Goal: Information Seeking & Learning: Learn about a topic

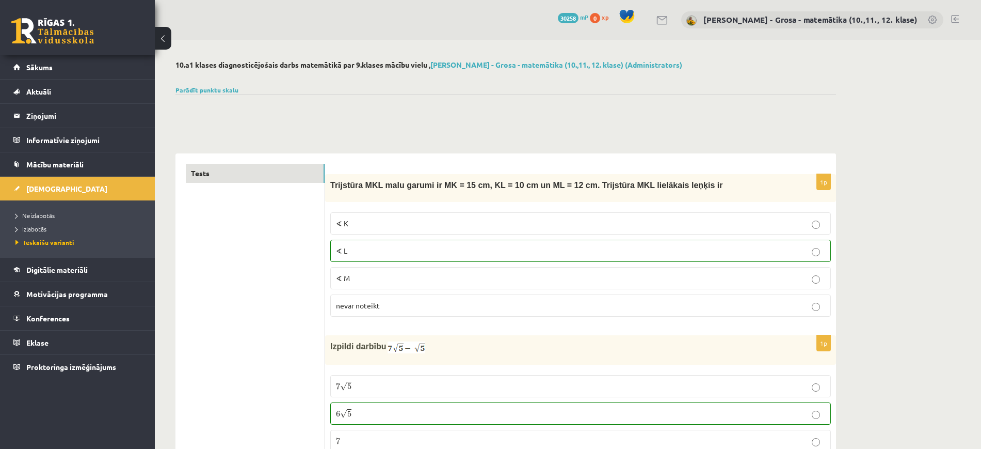
click at [305, 115] on div at bounding box center [505, 106] width 661 height 25
click at [45, 238] on span "Ieskaišu varianti" at bounding box center [44, 242] width 59 height 8
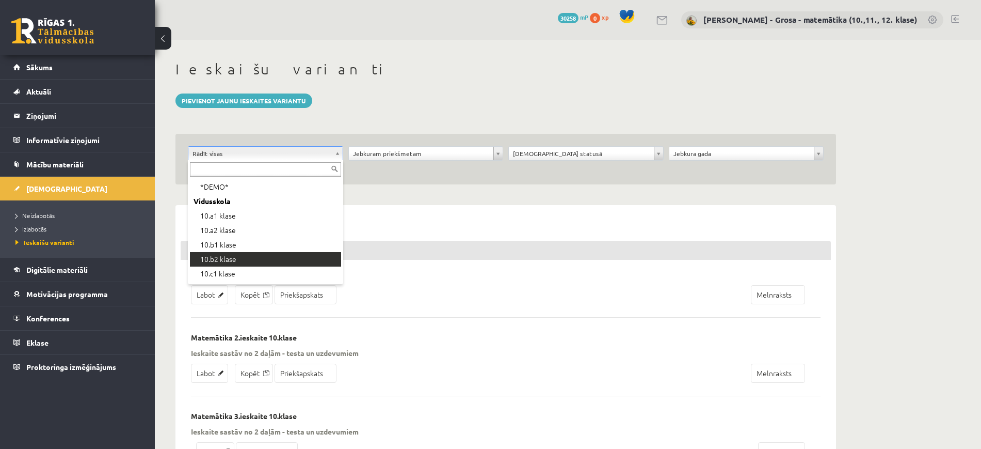
scroll to position [194, 0]
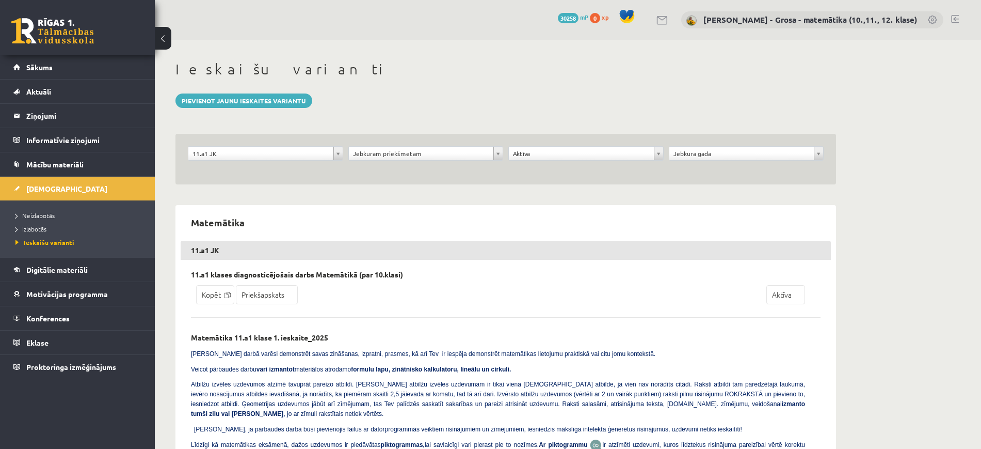
scroll to position [65, 0]
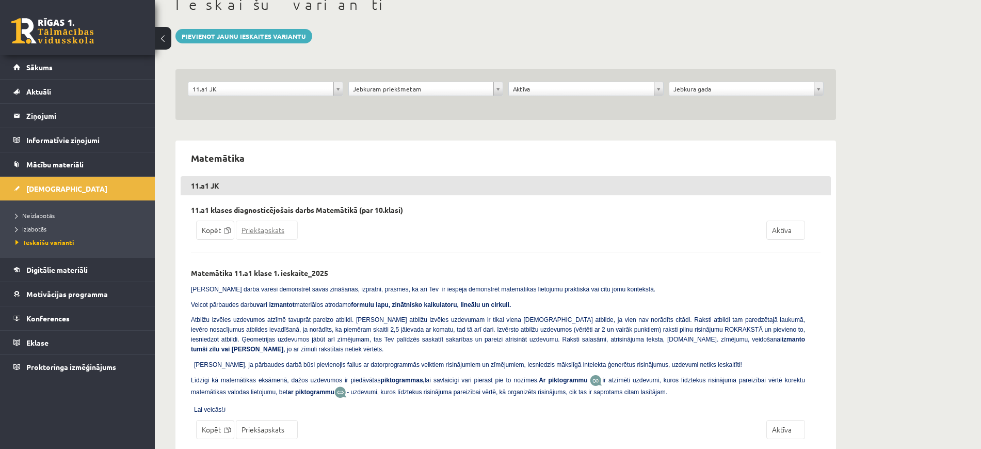
click at [265, 228] on link "Priekšapskats" at bounding box center [267, 229] width 62 height 19
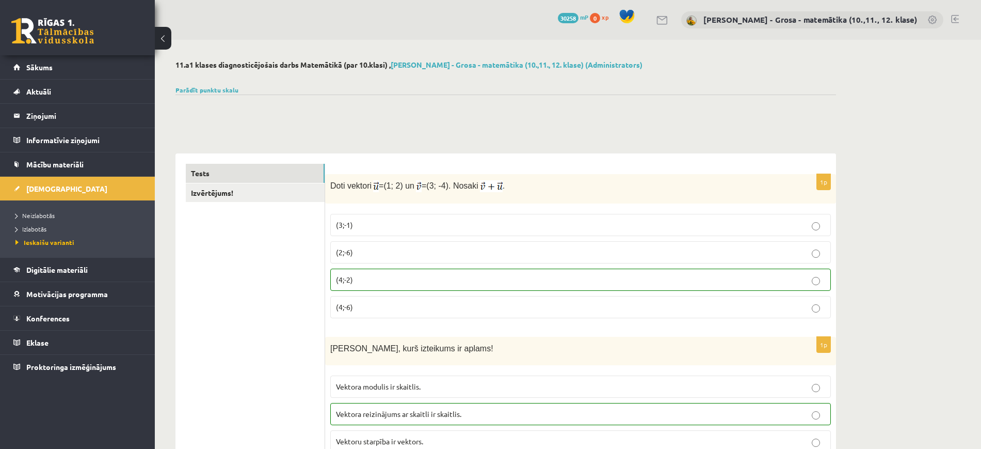
click at [958, 15] on link at bounding box center [955, 19] width 8 height 8
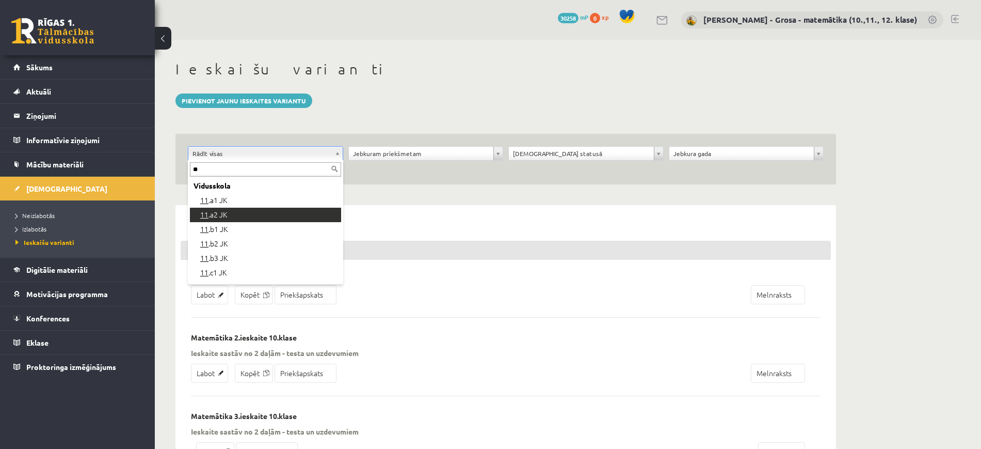
type input "**"
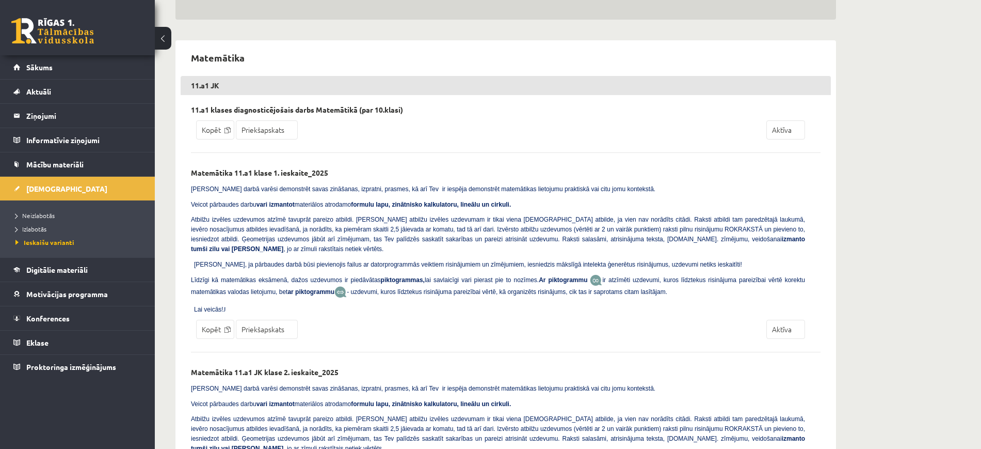
scroll to position [73, 0]
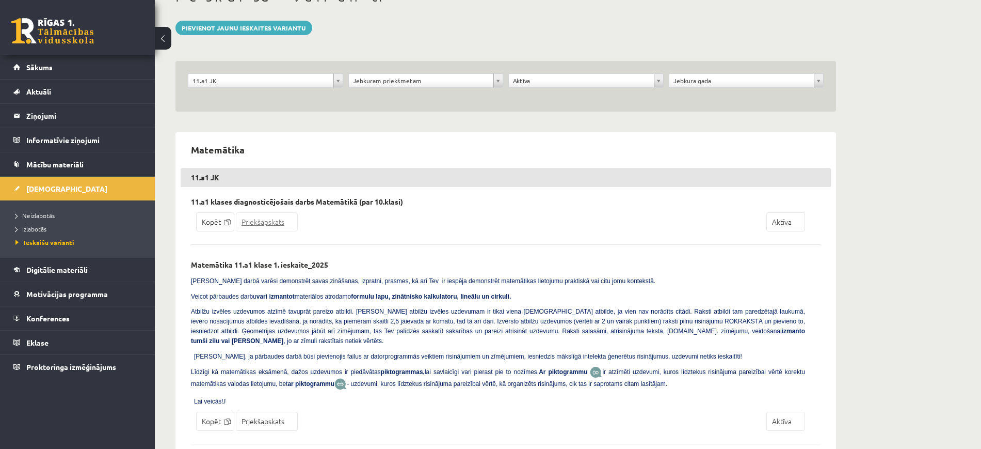
click at [279, 218] on link "Priekšapskats" at bounding box center [267, 221] width 62 height 19
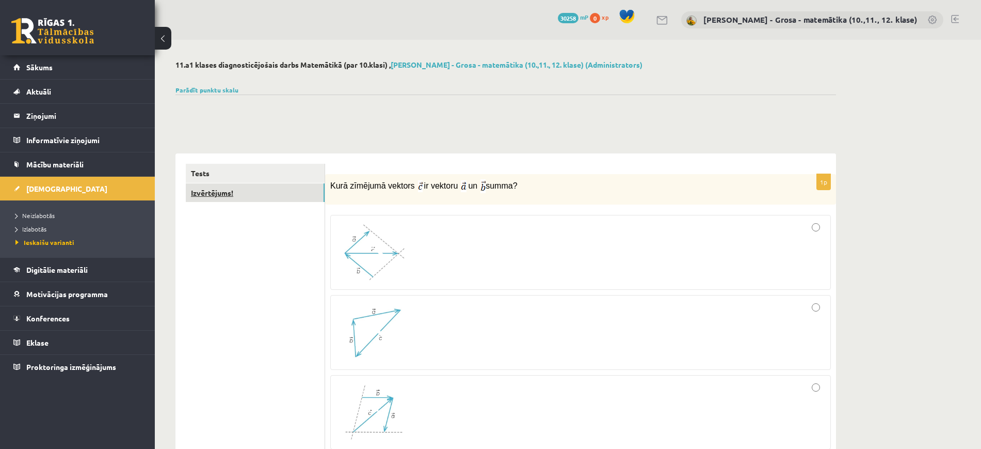
click at [243, 187] on link "Izvērtējums!" at bounding box center [255, 192] width 139 height 19
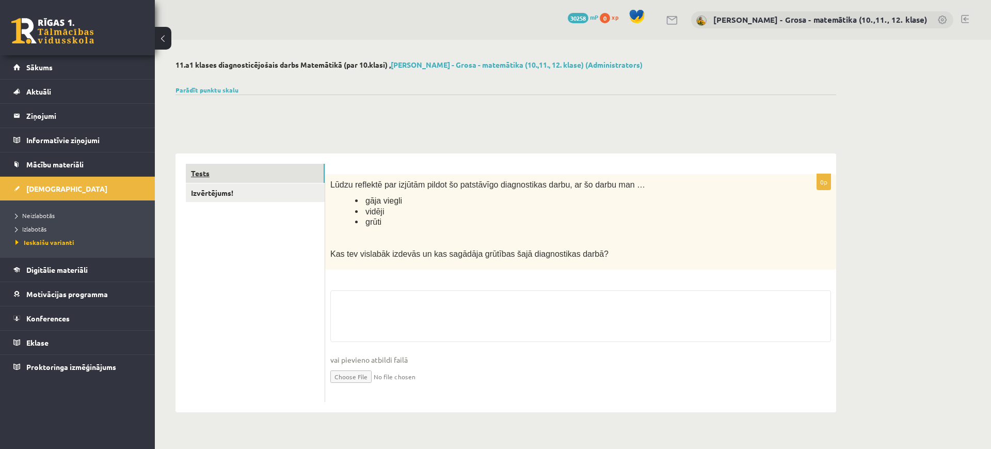
click at [242, 174] on link "Tests" at bounding box center [255, 173] width 139 height 19
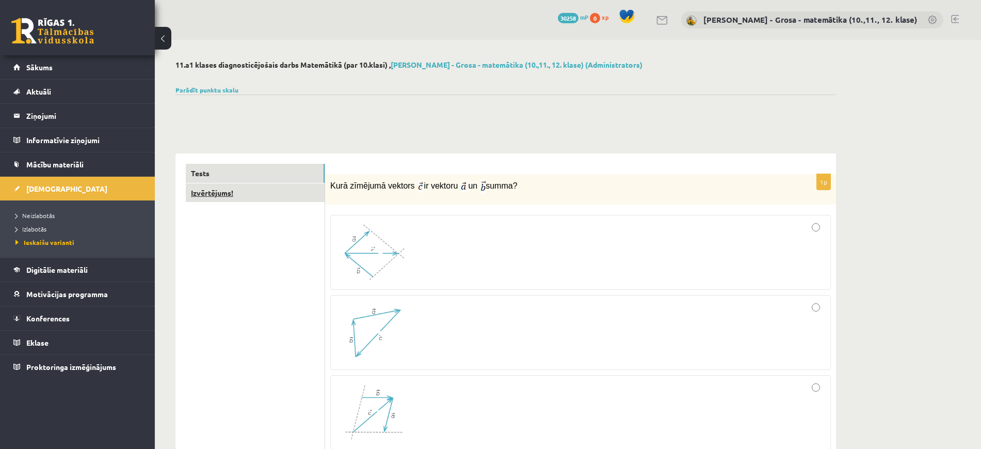
click at [263, 190] on link "Izvērtējums!" at bounding box center [255, 192] width 139 height 19
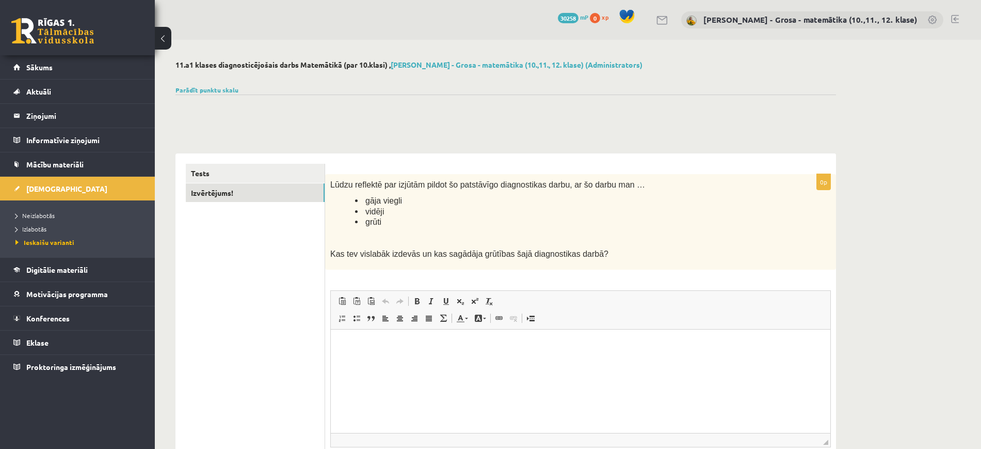
click at [43, 221] on li "Neizlabotās" at bounding box center [79, 215] width 129 height 13
click at [42, 219] on link "Neizlabotās" at bounding box center [79, 215] width 129 height 9
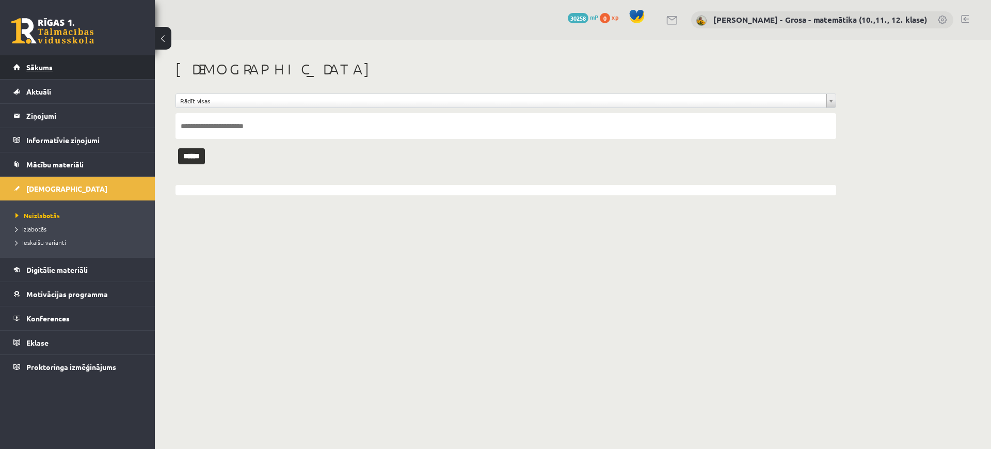
click at [71, 59] on link "Sākums" at bounding box center [77, 67] width 129 height 24
